Goal: Task Accomplishment & Management: Complete application form

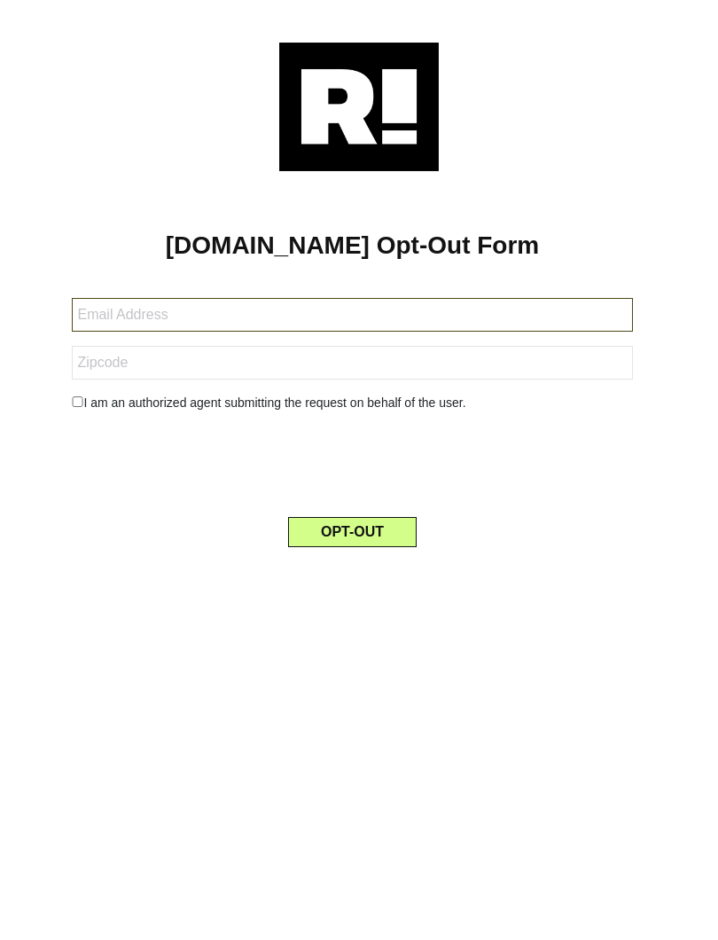
click at [404, 316] on input "text" at bounding box center [352, 315] width 560 height 34
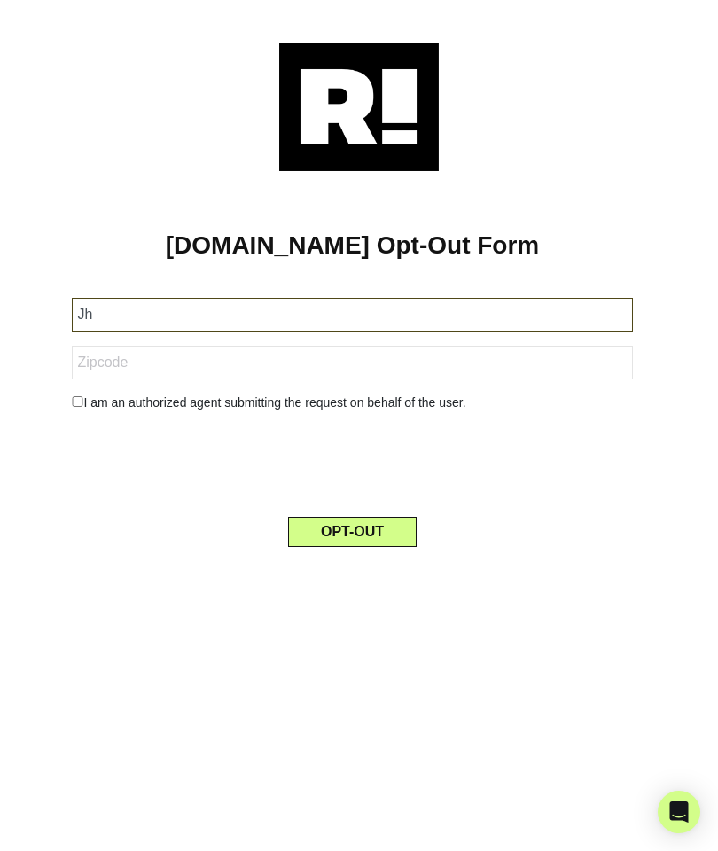
type input "J"
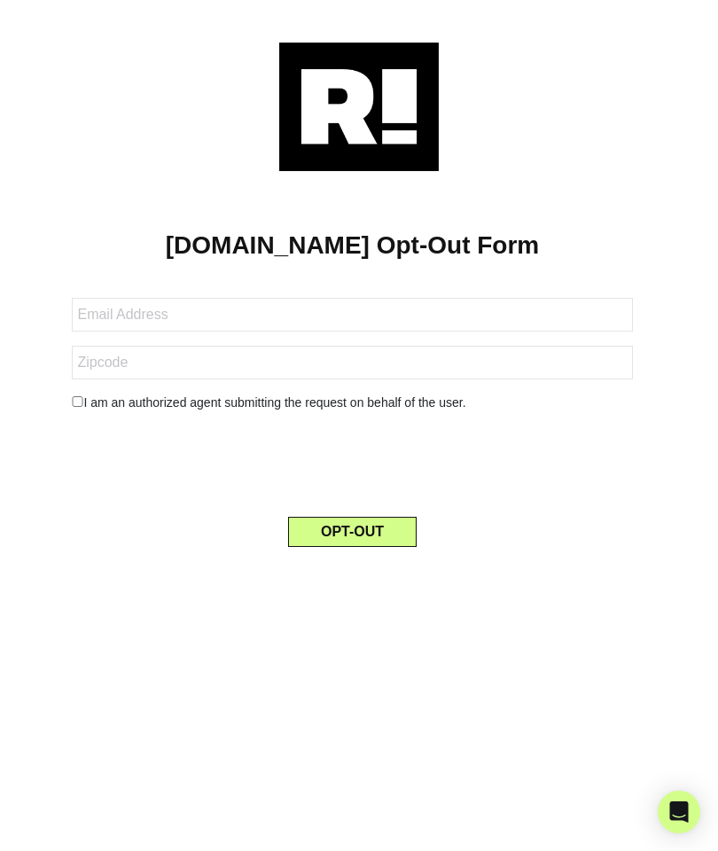
click at [410, 533] on button "OPT-OUT" at bounding box center [352, 532] width 129 height 30
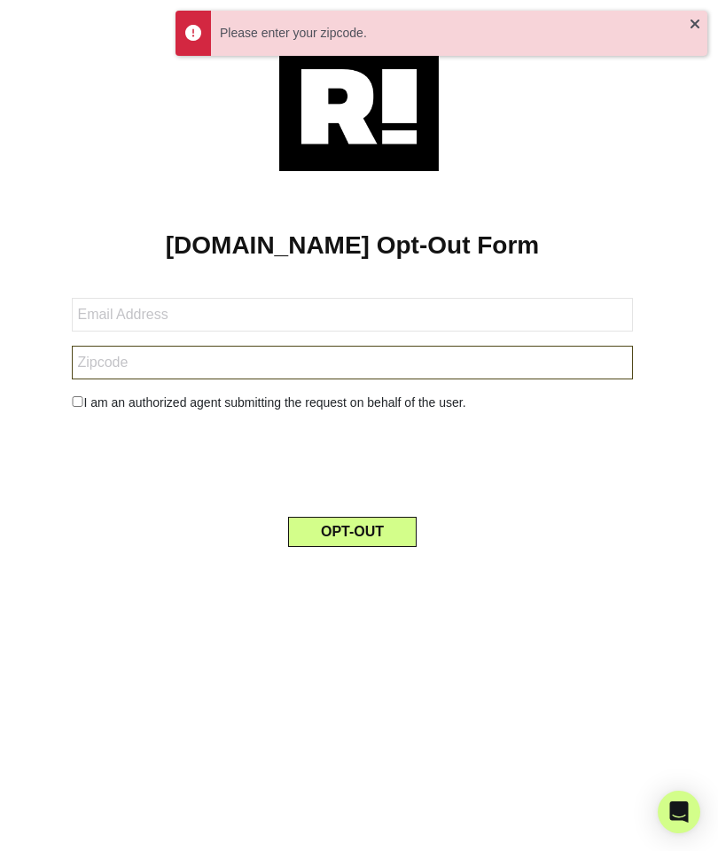
click at [383, 365] on input "text" at bounding box center [352, 363] width 560 height 34
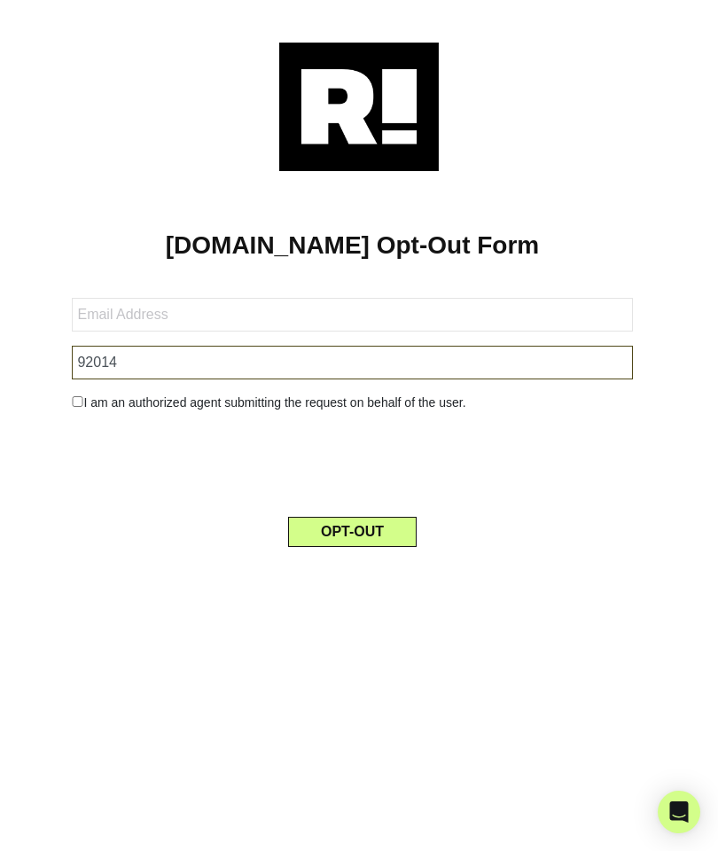
type input "92014"
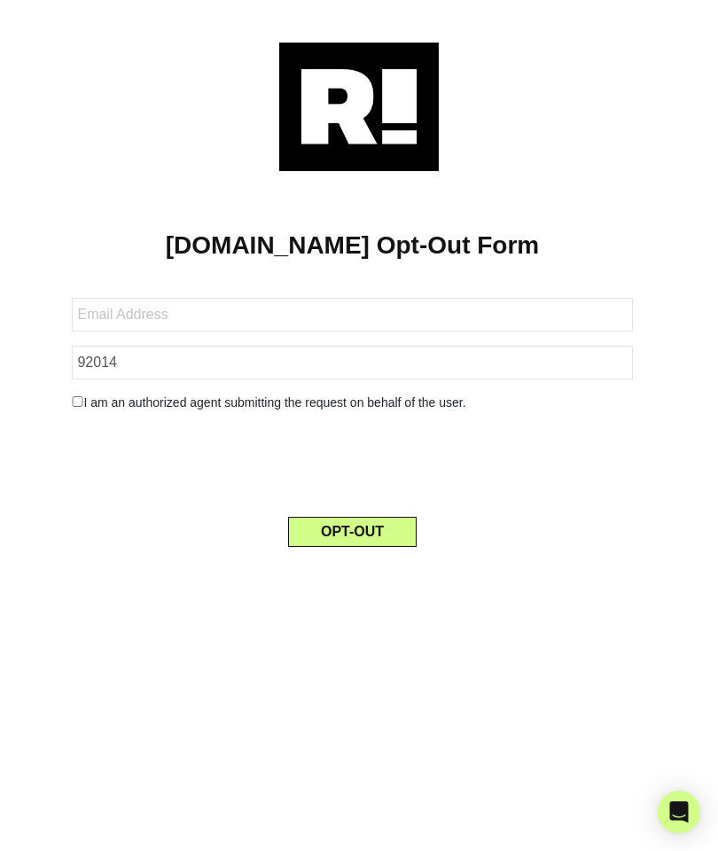
click at [82, 407] on input "checkbox" at bounding box center [78, 401] width 12 height 11
checkbox input "true"
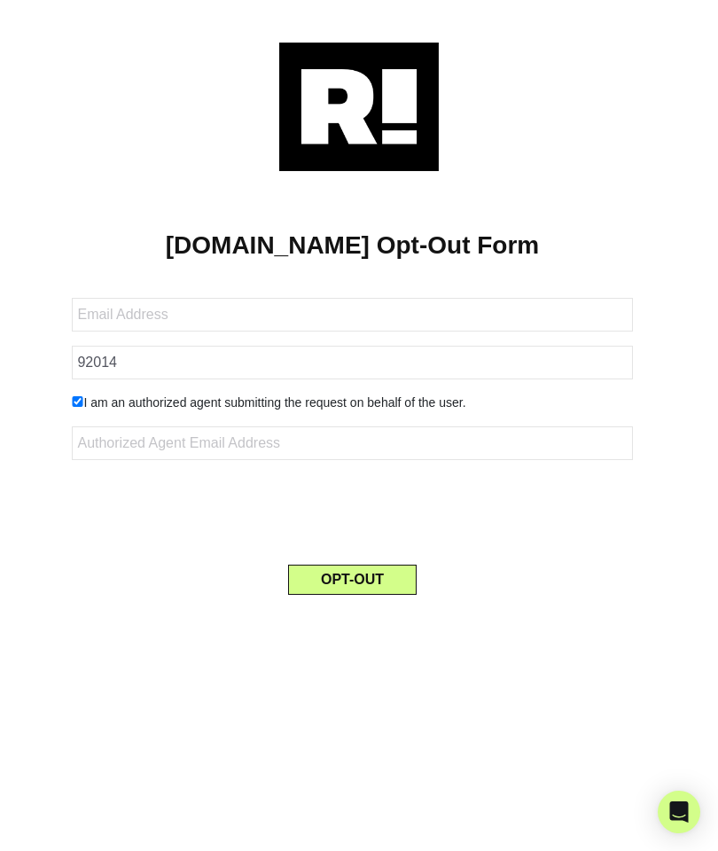
click at [388, 580] on button "OPT-OUT" at bounding box center [352, 580] width 129 height 30
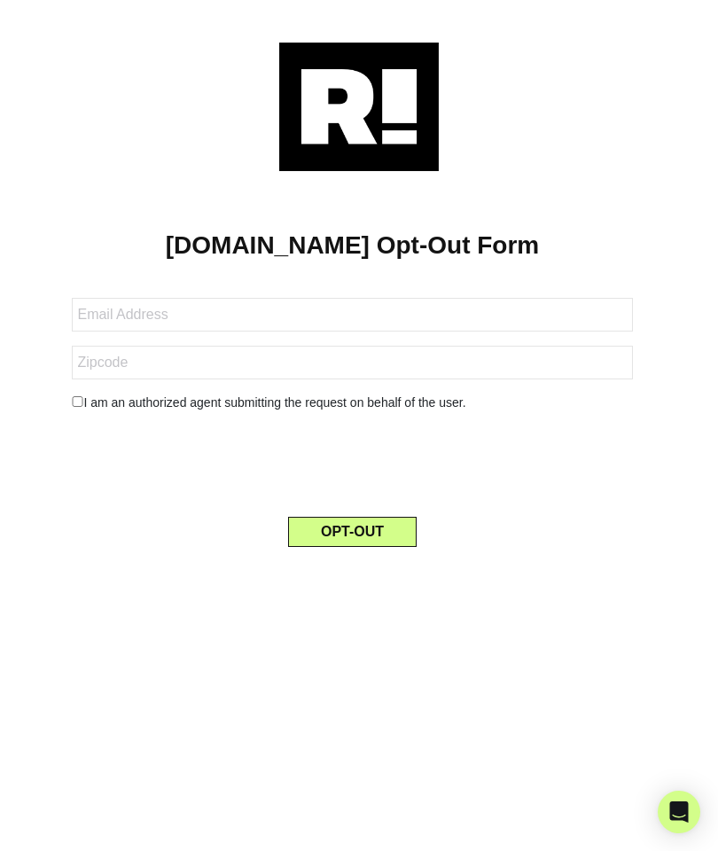
click at [387, 534] on button "OPT-OUT" at bounding box center [352, 532] width 129 height 30
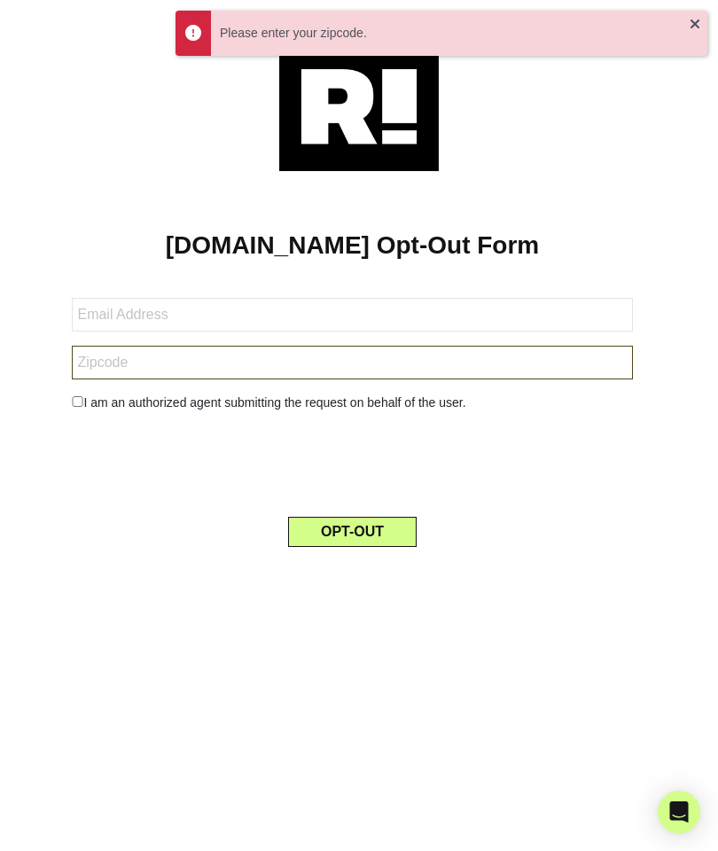
click at [431, 361] on input "text" at bounding box center [352, 363] width 560 height 34
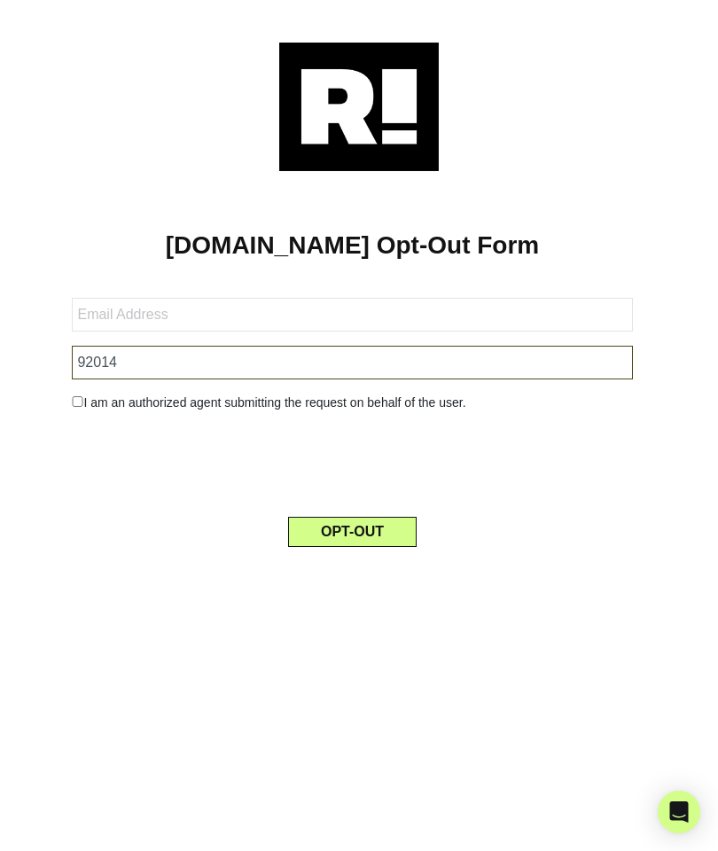
type input "92014"
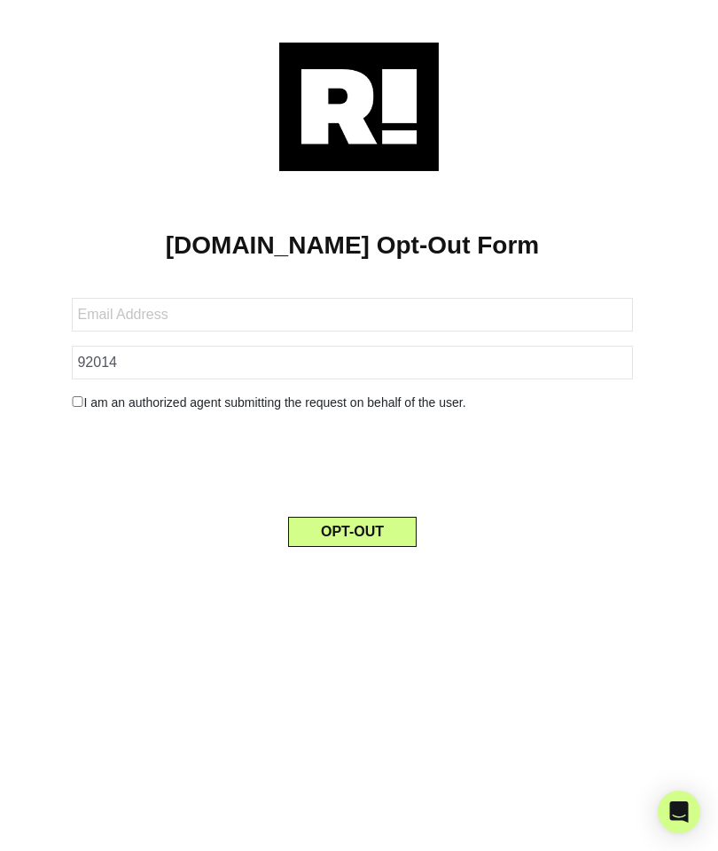
click at [100, 413] on form "92014 I am an authorized agent submitting the request on behalf of the user. OP…" at bounding box center [352, 412] width 560 height 270
click at [75, 398] on input "checkbox" at bounding box center [78, 401] width 12 height 11
checkbox input "true"
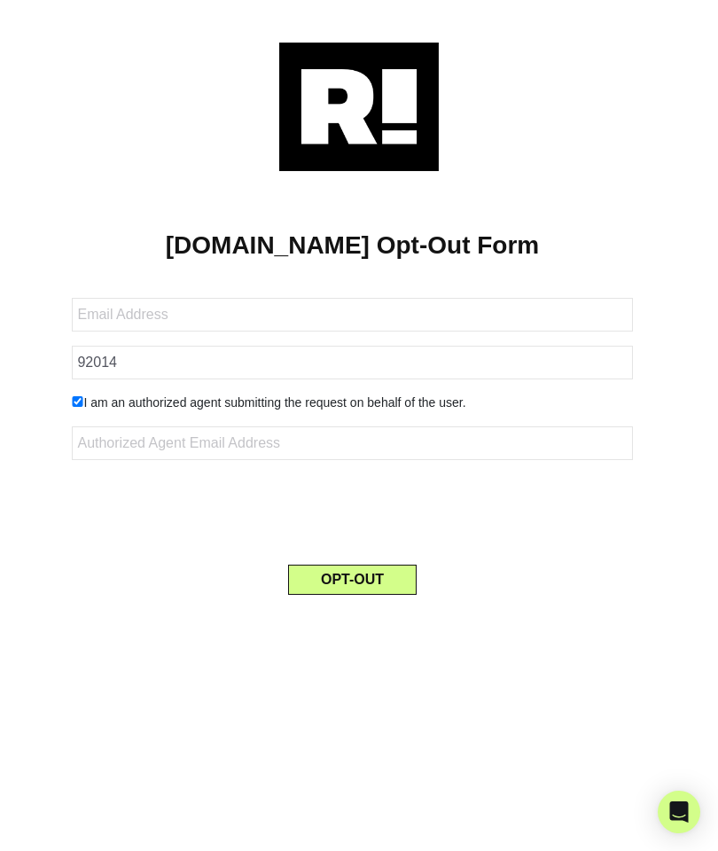
click at [380, 578] on button "OPT-OUT" at bounding box center [352, 580] width 129 height 30
